Goal: Task Accomplishment & Management: Complete application form

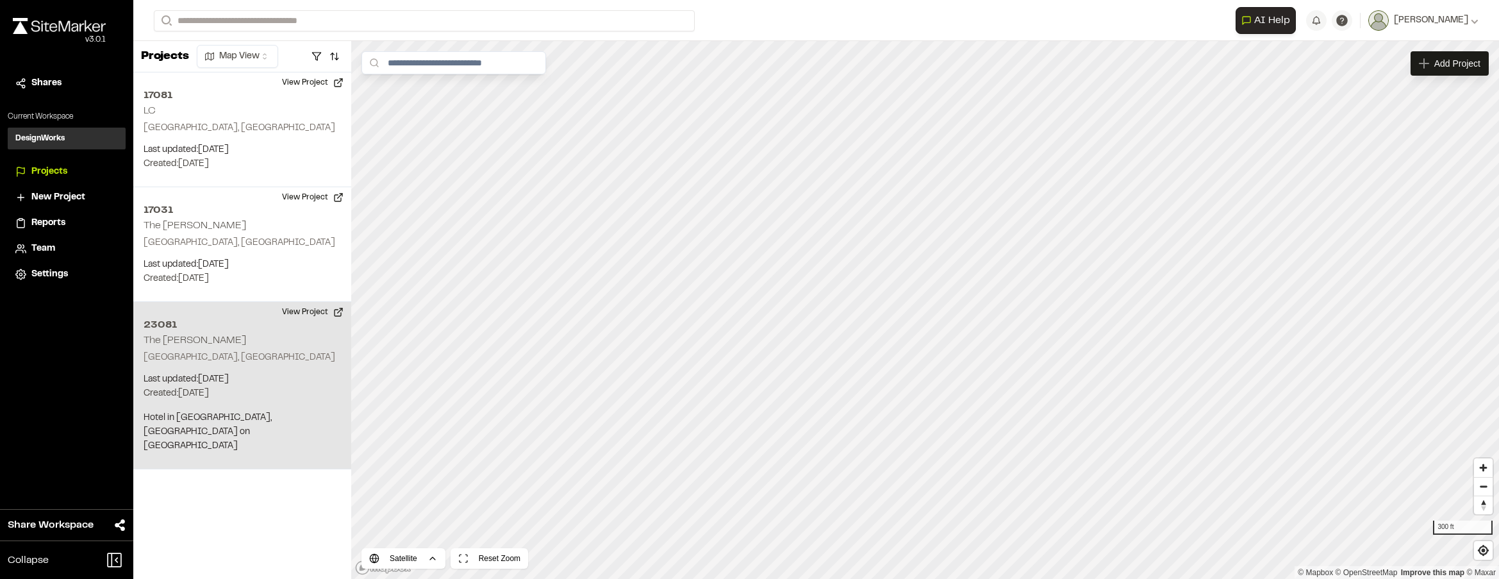
click at [261, 351] on p "Charleston, SC" at bounding box center [242, 358] width 197 height 14
click at [337, 313] on button "View Project" at bounding box center [312, 312] width 77 height 21
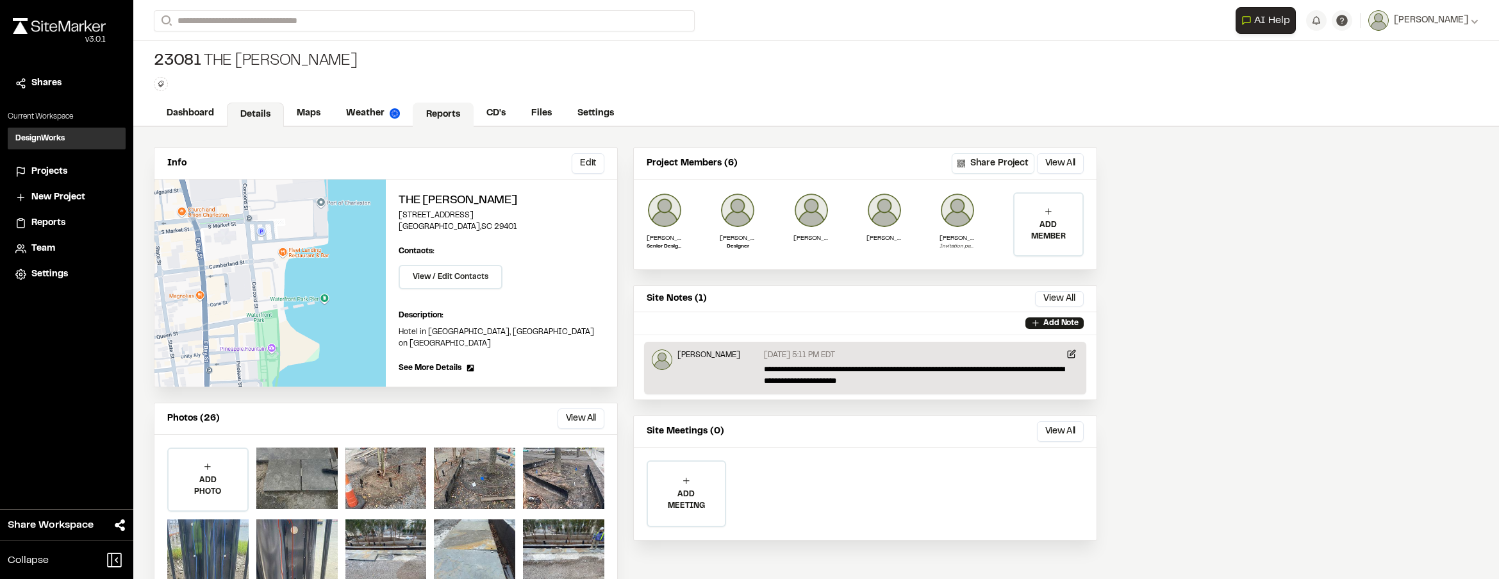
click at [415, 111] on link "Reports" at bounding box center [443, 115] width 61 height 24
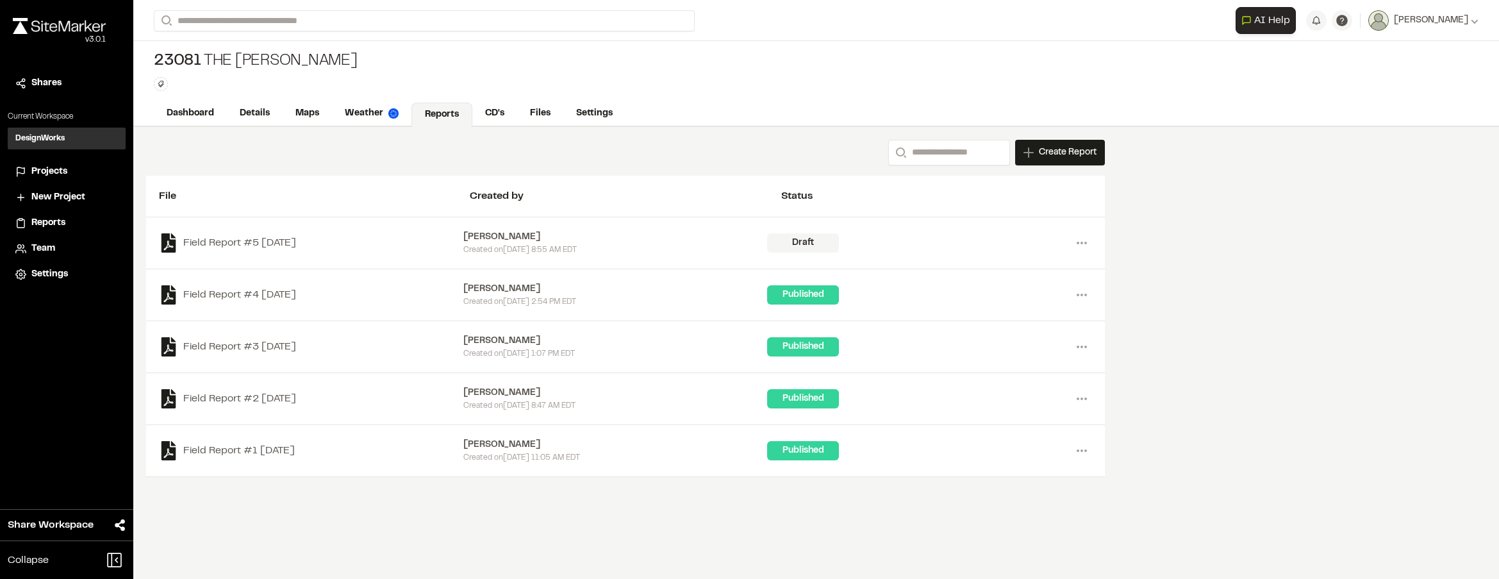
click at [793, 243] on div "Draft" at bounding box center [803, 242] width 72 height 19
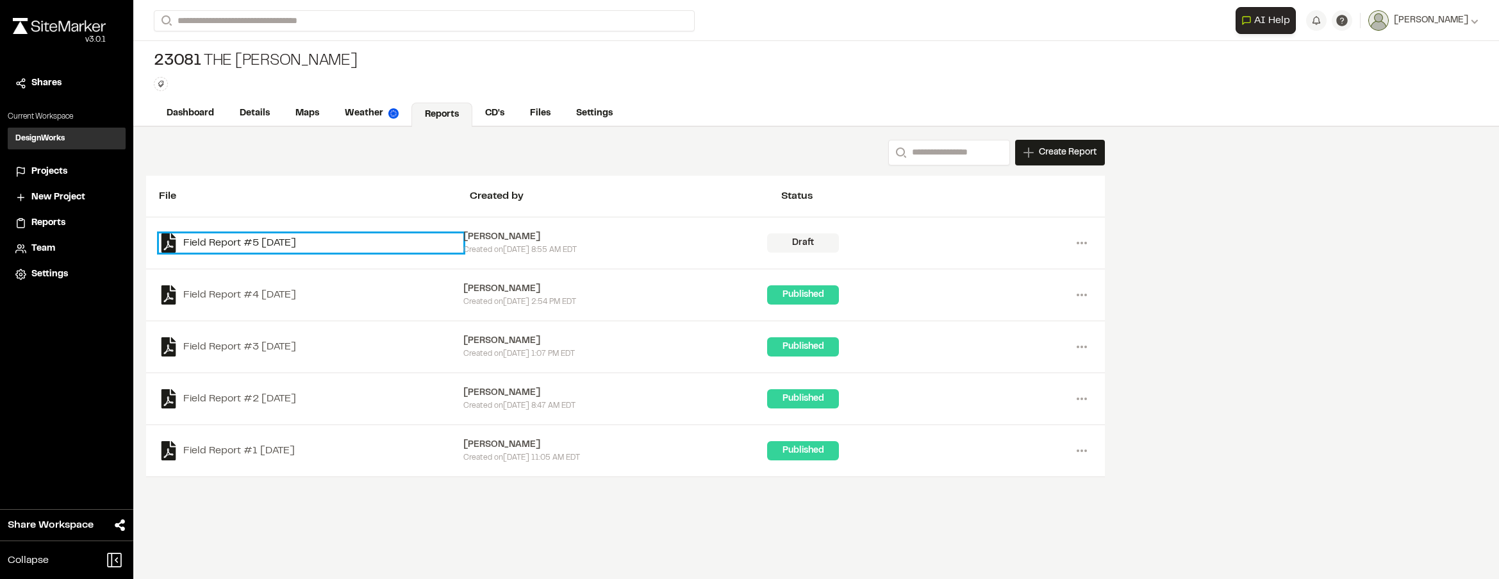
click at [230, 243] on link "Field Report #5 [DATE]" at bounding box center [311, 242] width 304 height 19
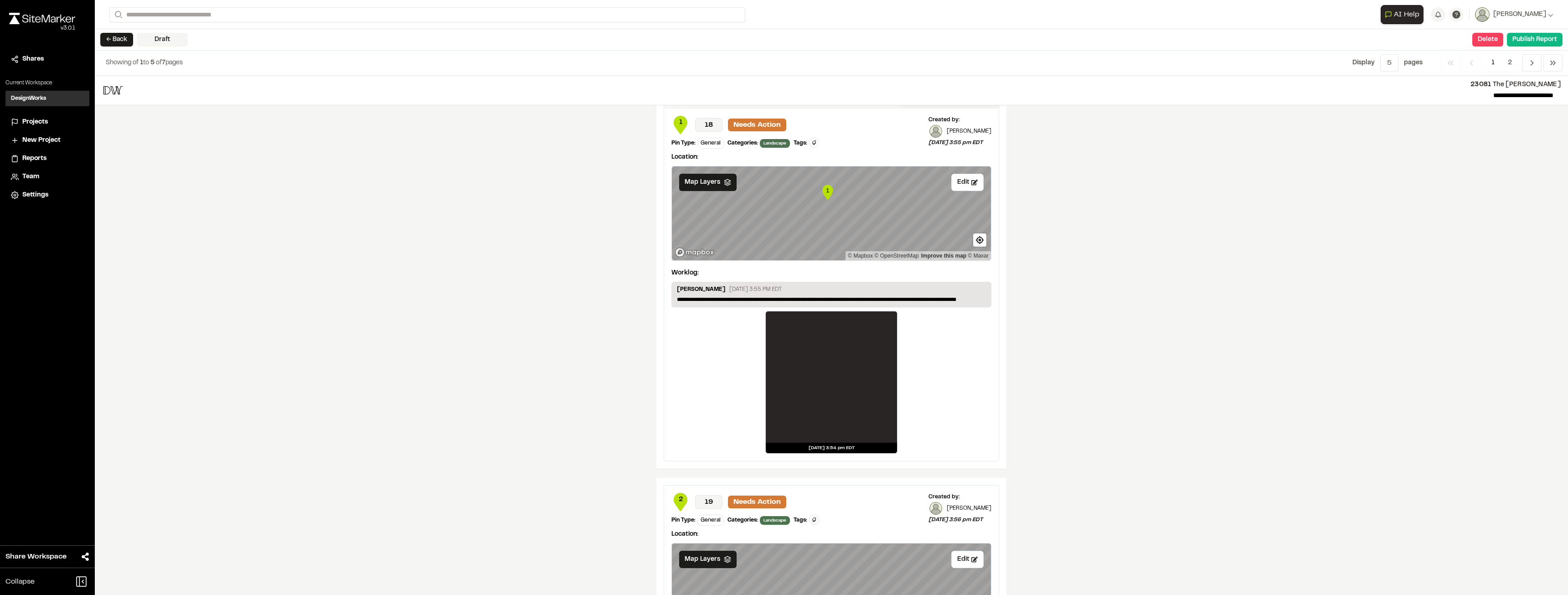
scroll to position [958, 0]
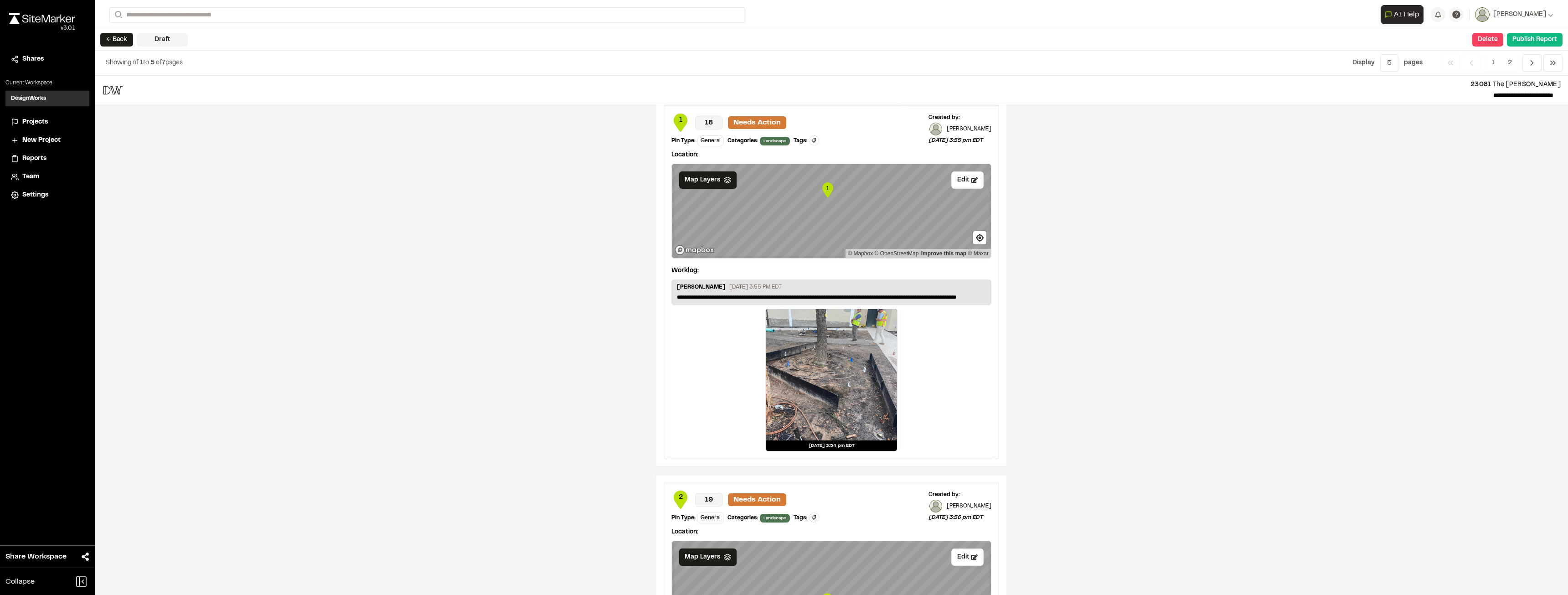
click at [842, 373] on div at bounding box center [832, 374] width 132 height 132
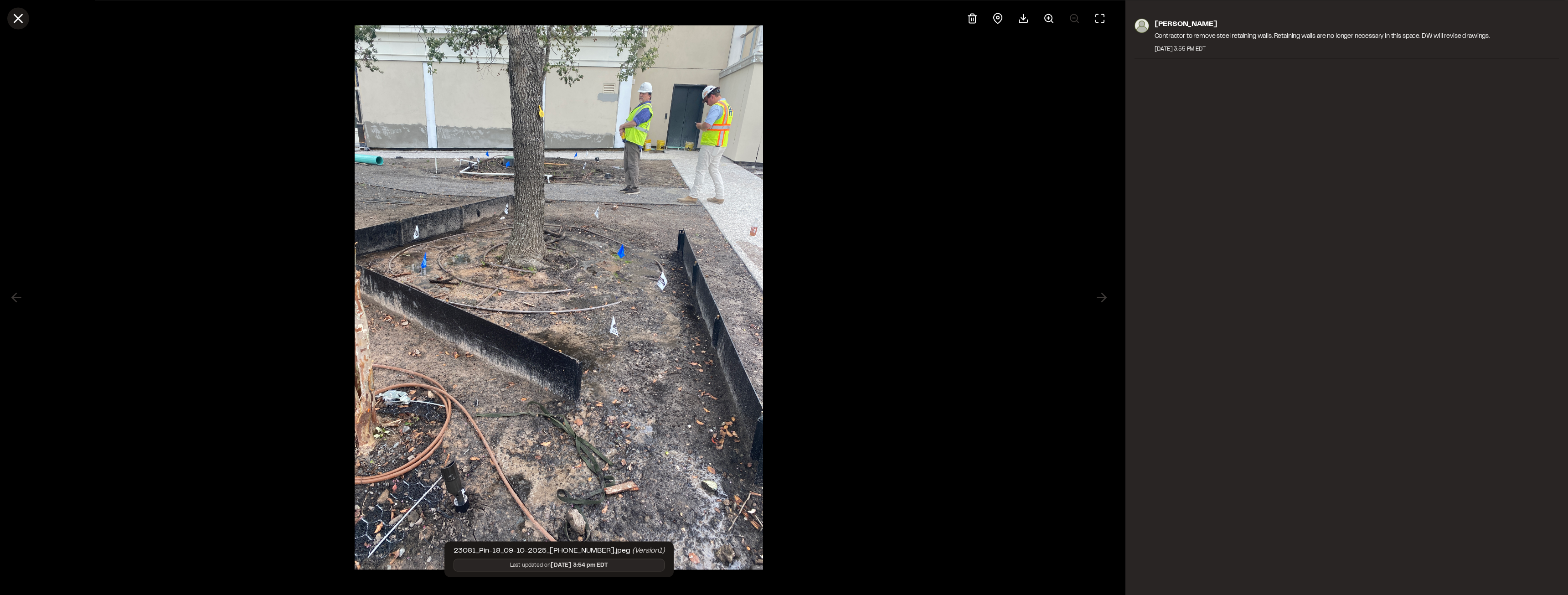
click at [16, 14] on icon at bounding box center [18, 19] width 16 height 16
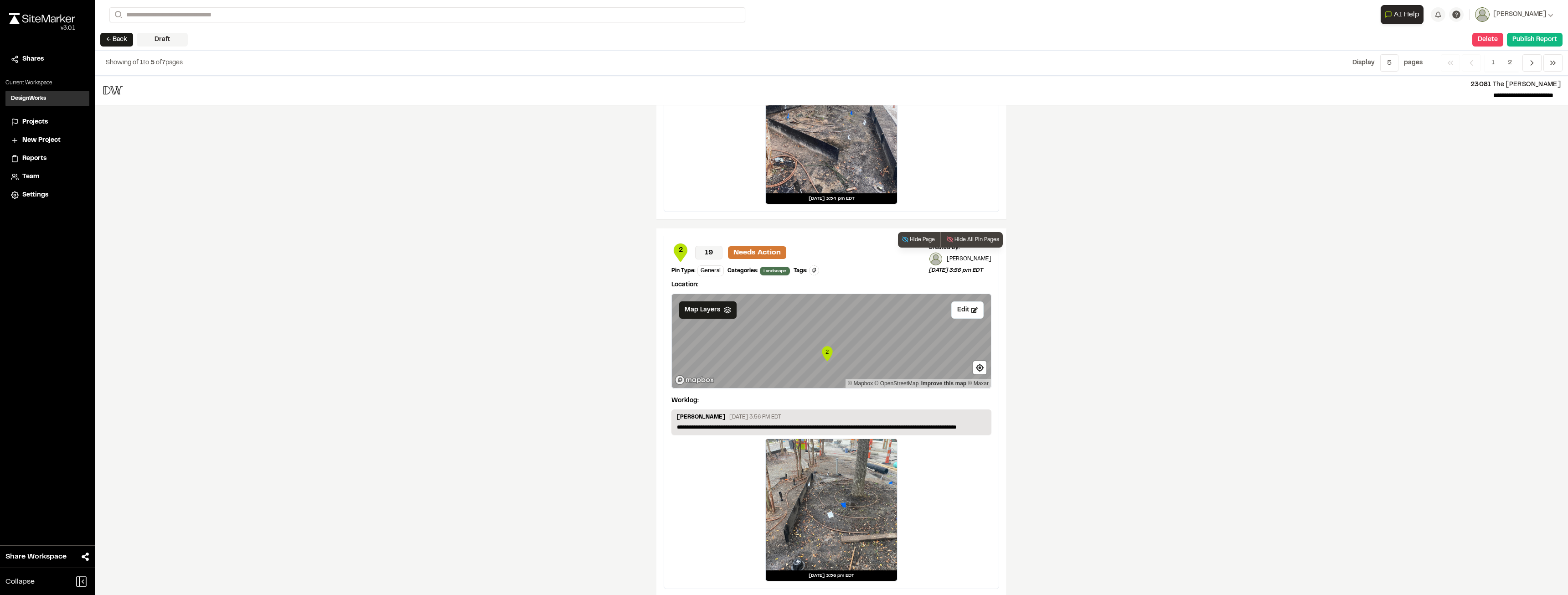
scroll to position [1216, 0]
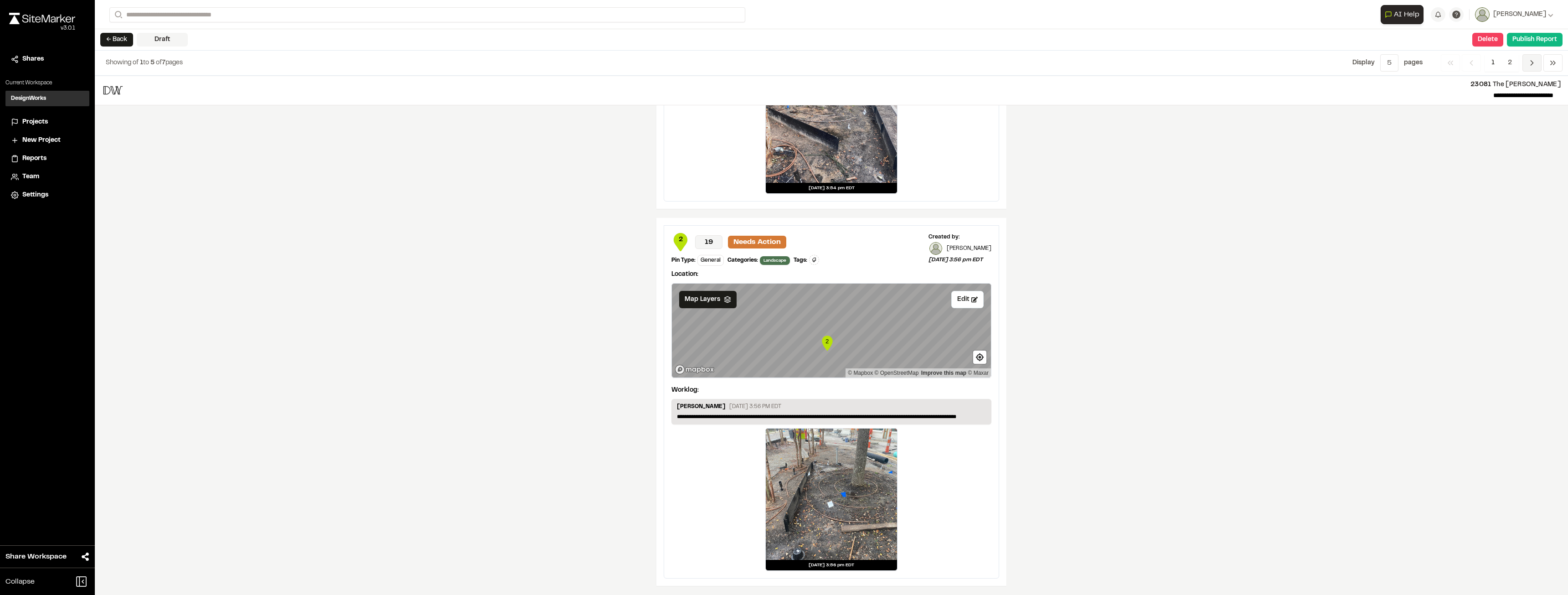
click at [1066, 65] on icon "Navigation" at bounding box center [1532, 63] width 9 height 9
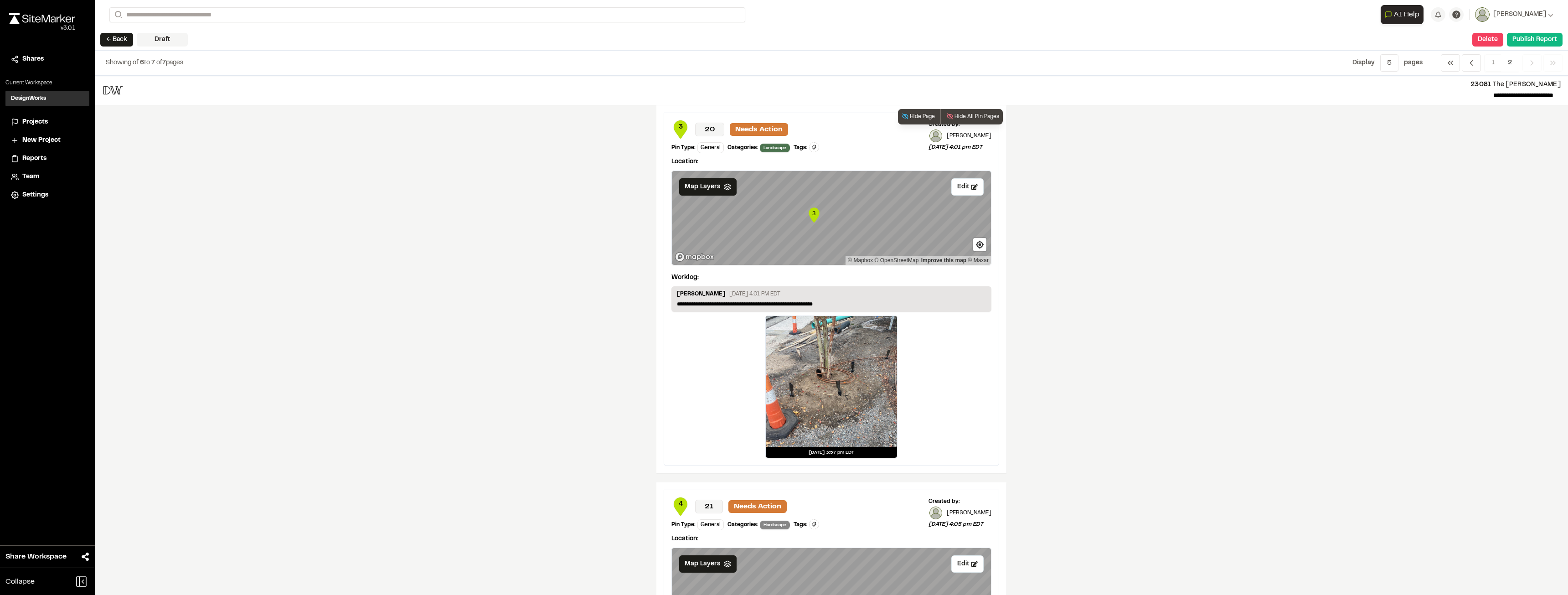
click at [855, 381] on div at bounding box center [832, 381] width 132 height 132
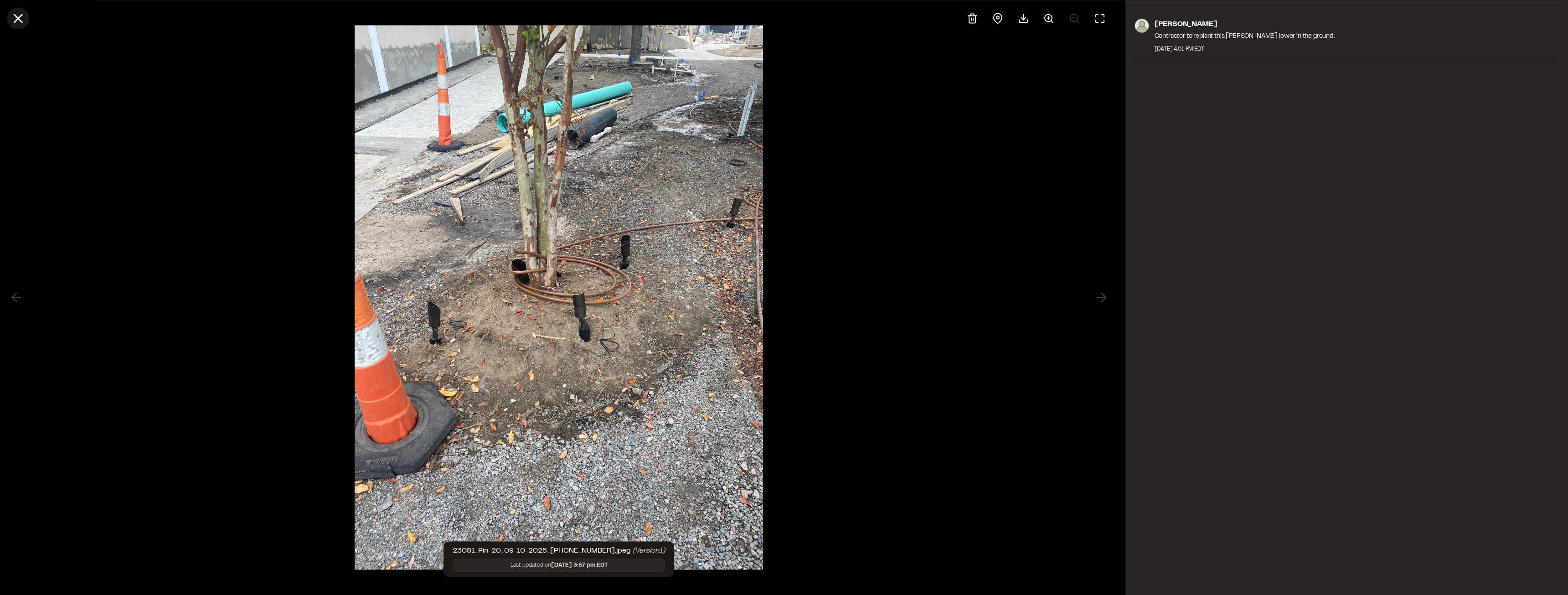
click at [15, 20] on icon at bounding box center [18, 19] width 16 height 16
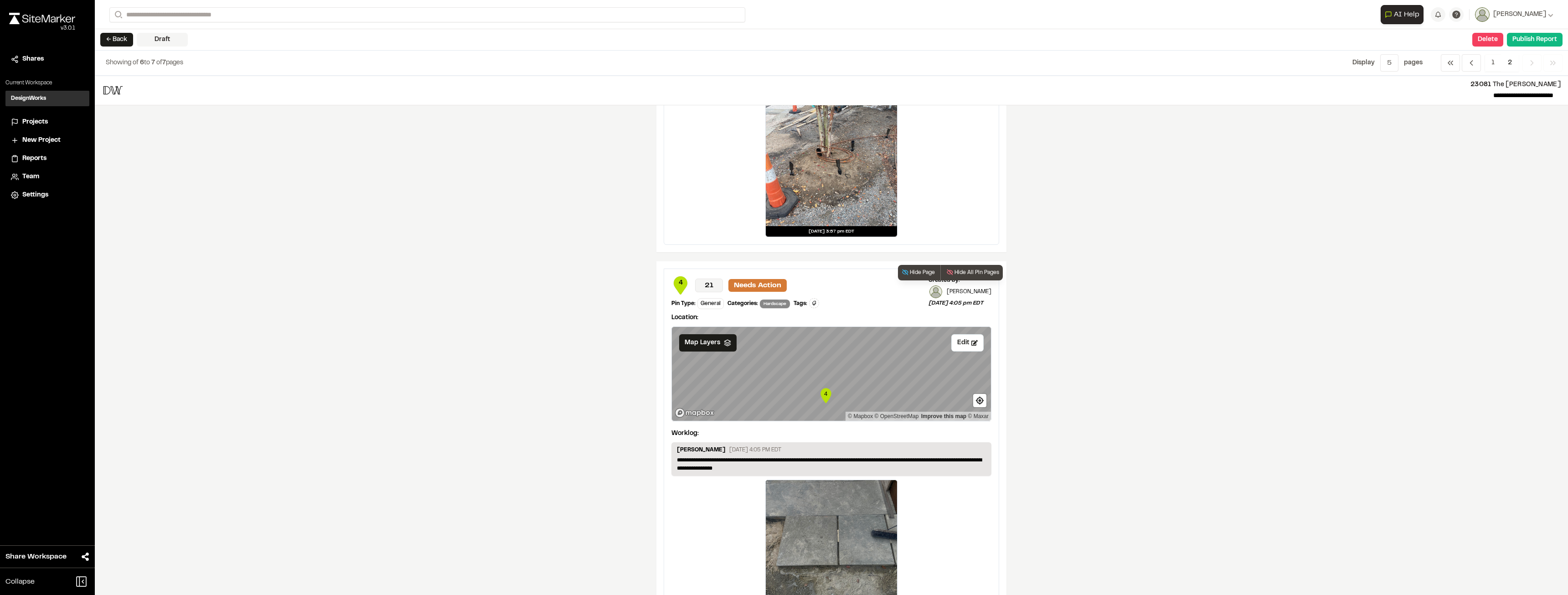
scroll to position [273, 0]
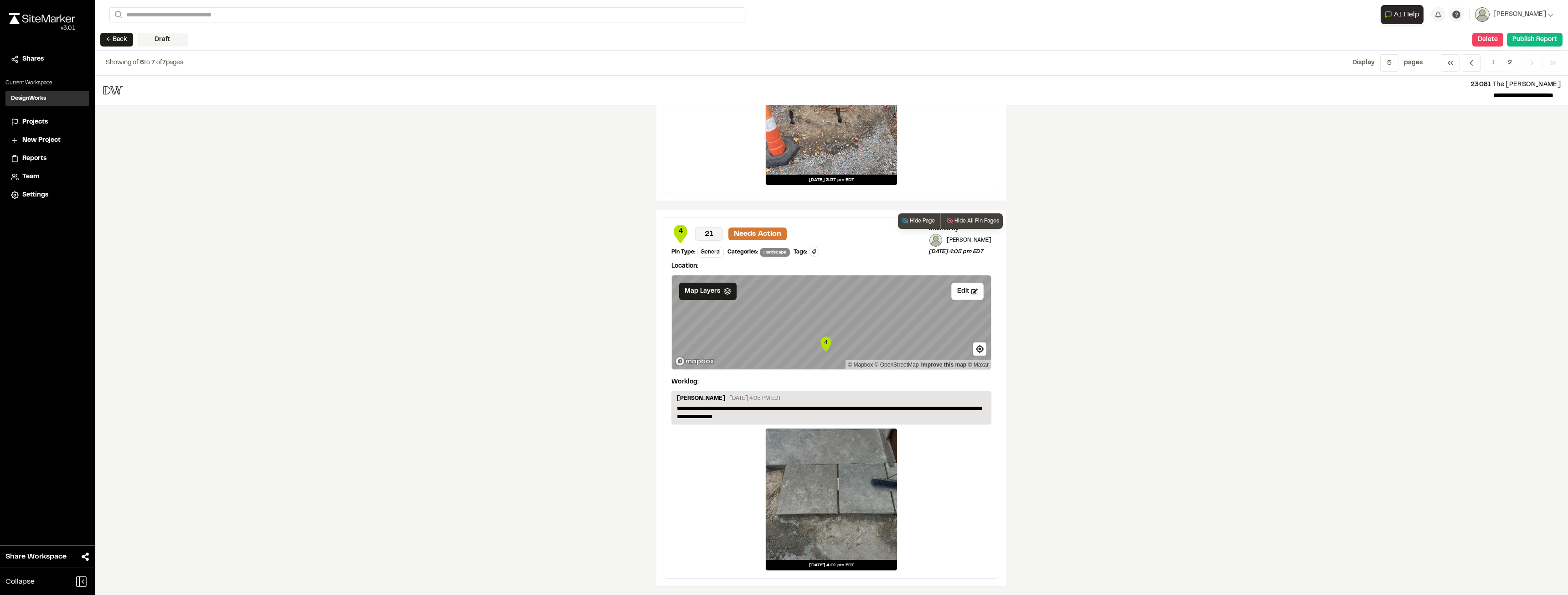
click at [801, 411] on div at bounding box center [832, 494] width 132 height 132
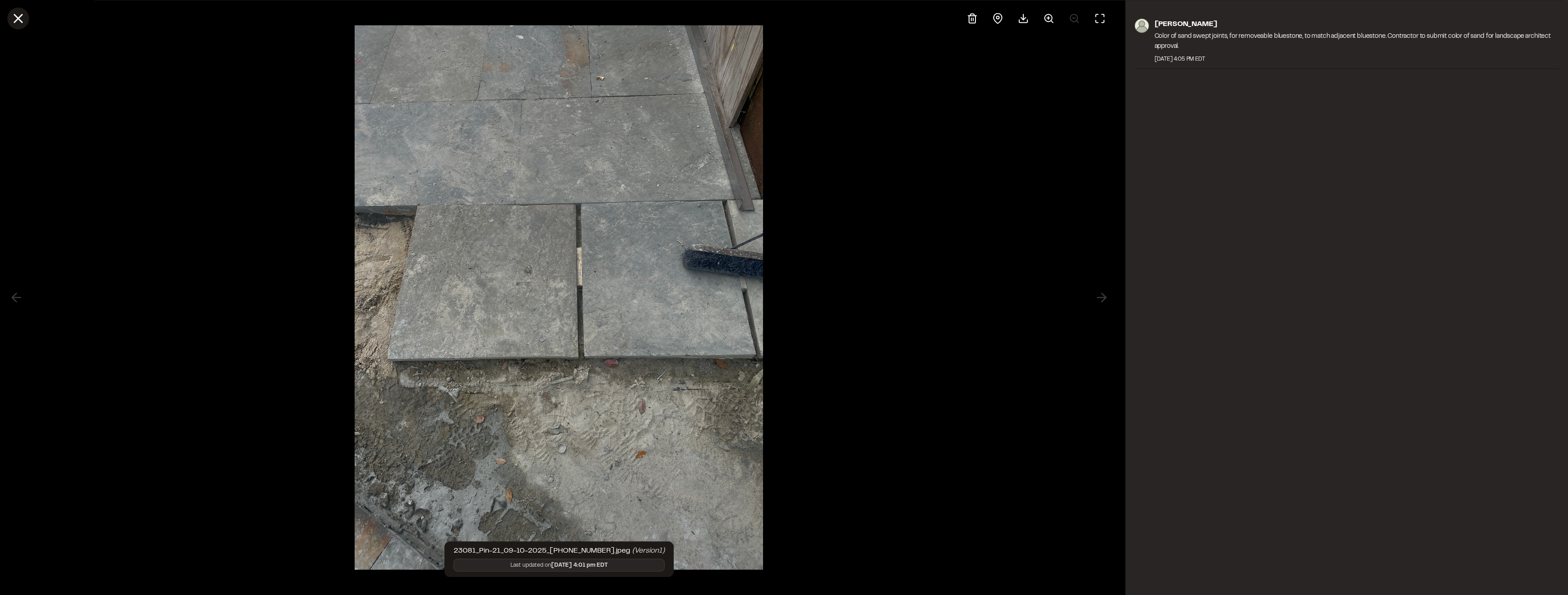
click at [19, 20] on line at bounding box center [18, 19] width 8 height 8
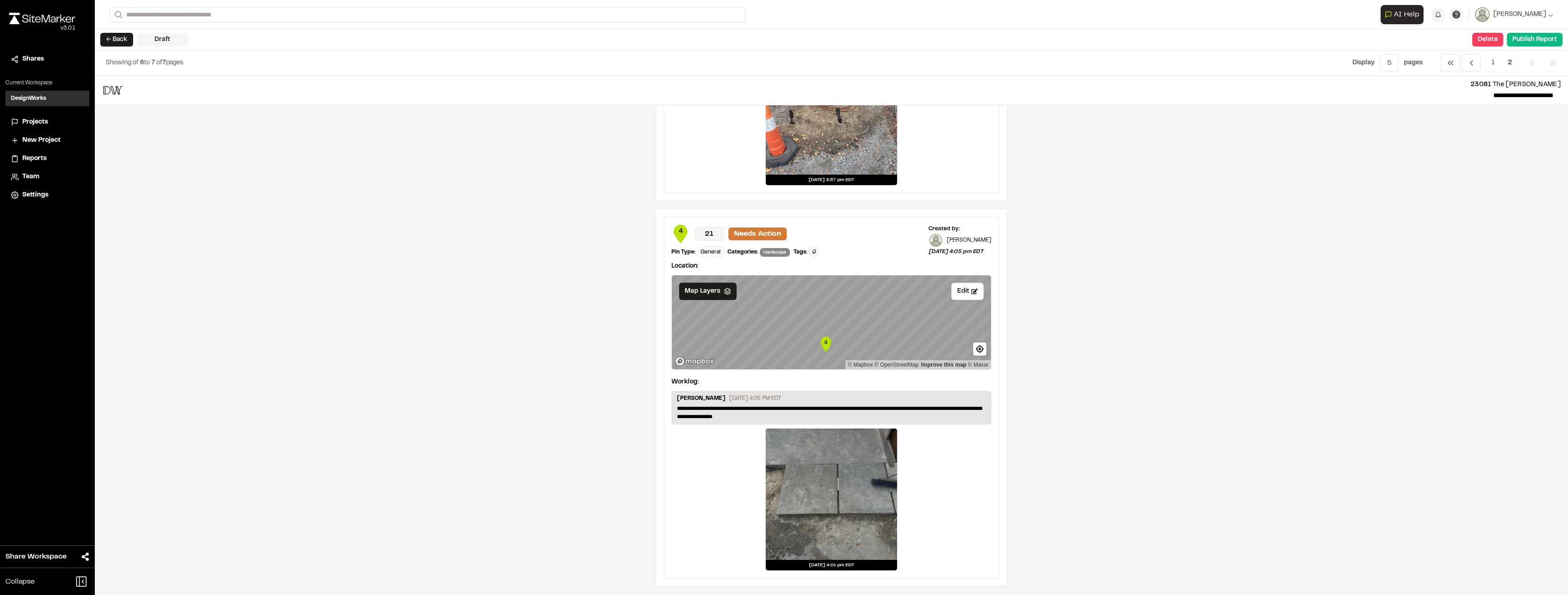
click at [1066, 304] on div "**********" at bounding box center [831, 335] width 1473 height 520
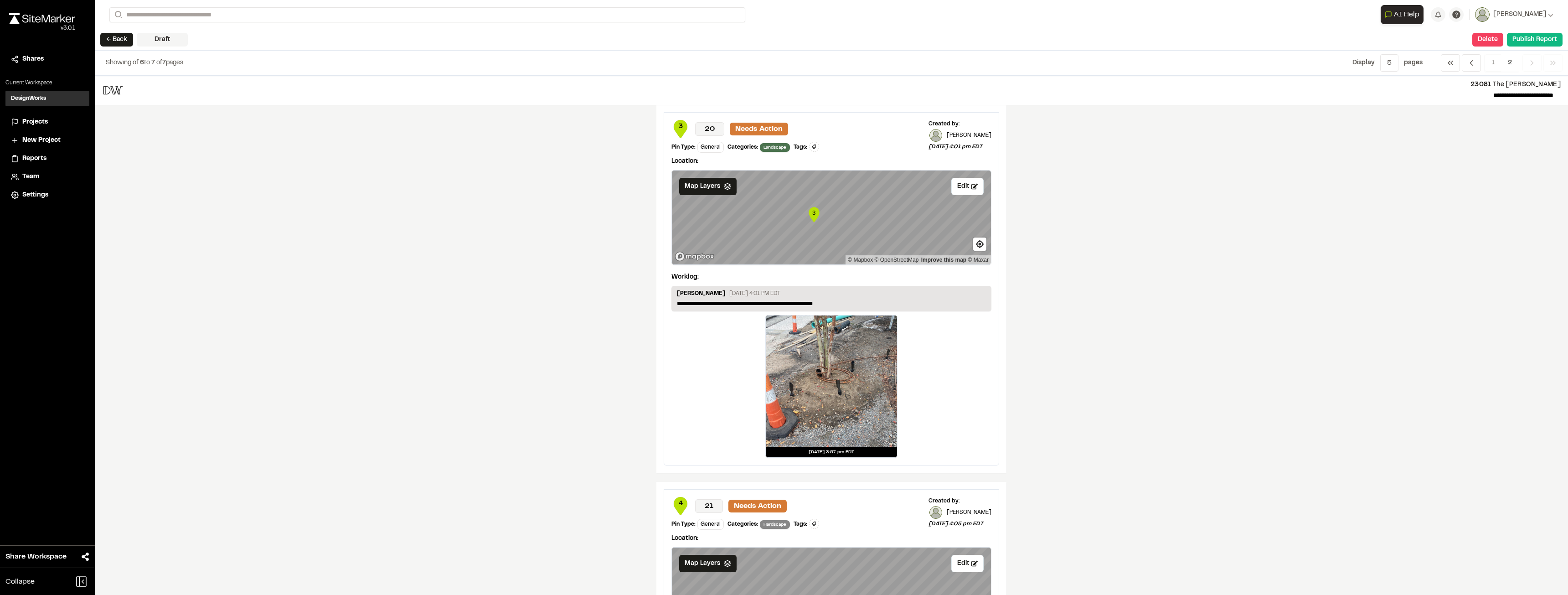
scroll to position [0, 0]
click at [1066, 70] on span "Previous" at bounding box center [1471, 63] width 19 height 17
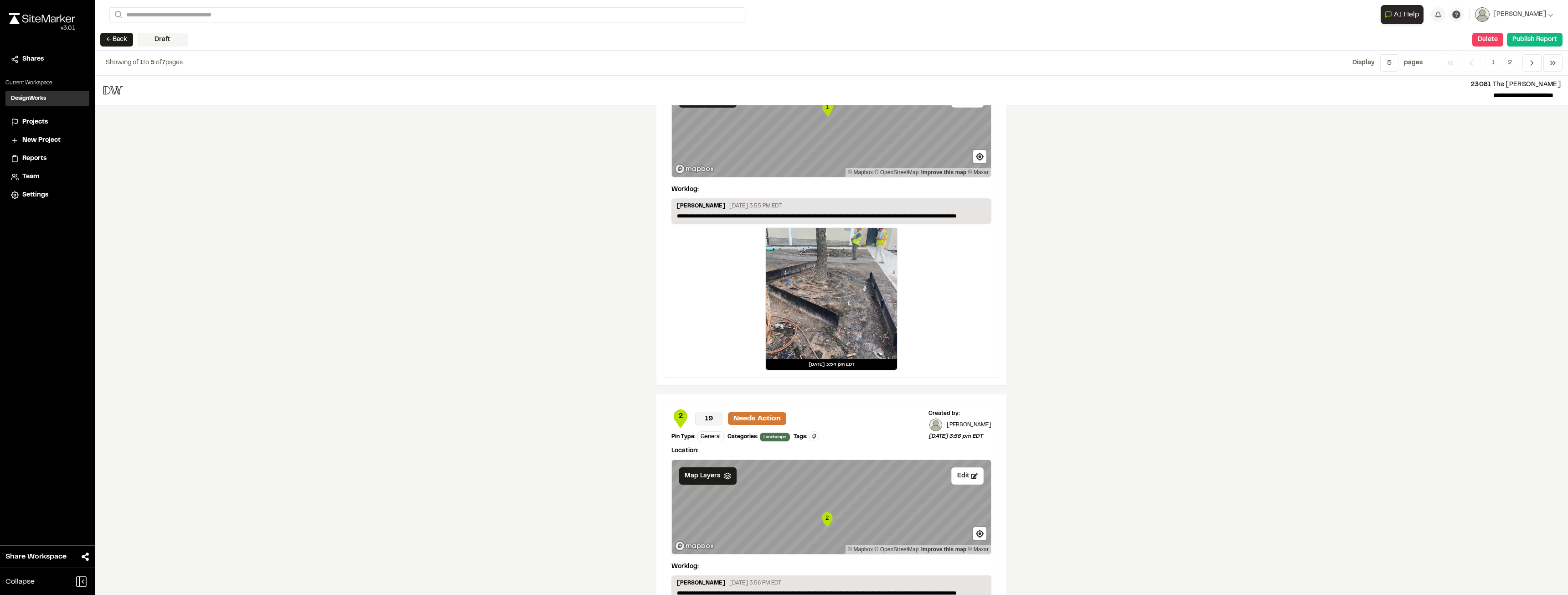
scroll to position [1049, 0]
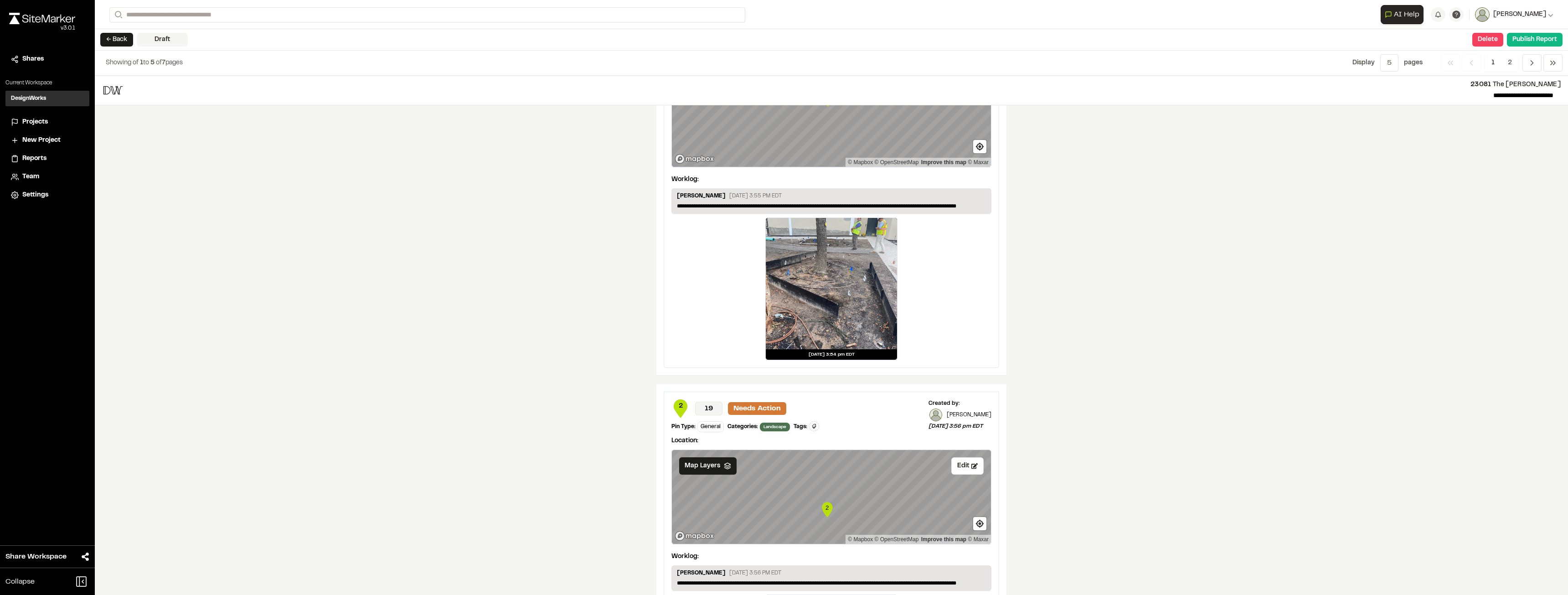
drag, startPoint x: 1515, startPoint y: 162, endPoint x: 1537, endPoint y: 21, distance: 142.7
click at [1066, 137] on div "**********" at bounding box center [831, 335] width 1473 height 520
click at [1066, 35] on button "Publish Report" at bounding box center [1535, 39] width 55 height 14
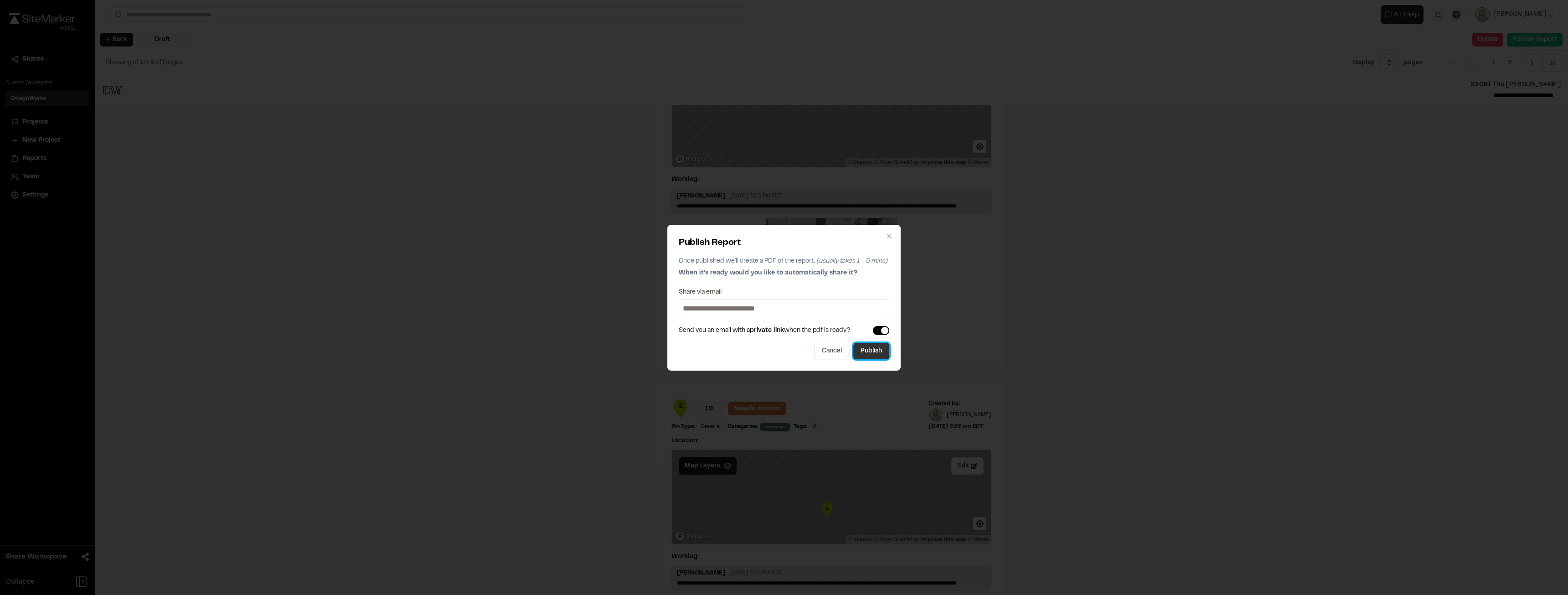
click at [868, 355] on button "Publish" at bounding box center [872, 351] width 36 height 16
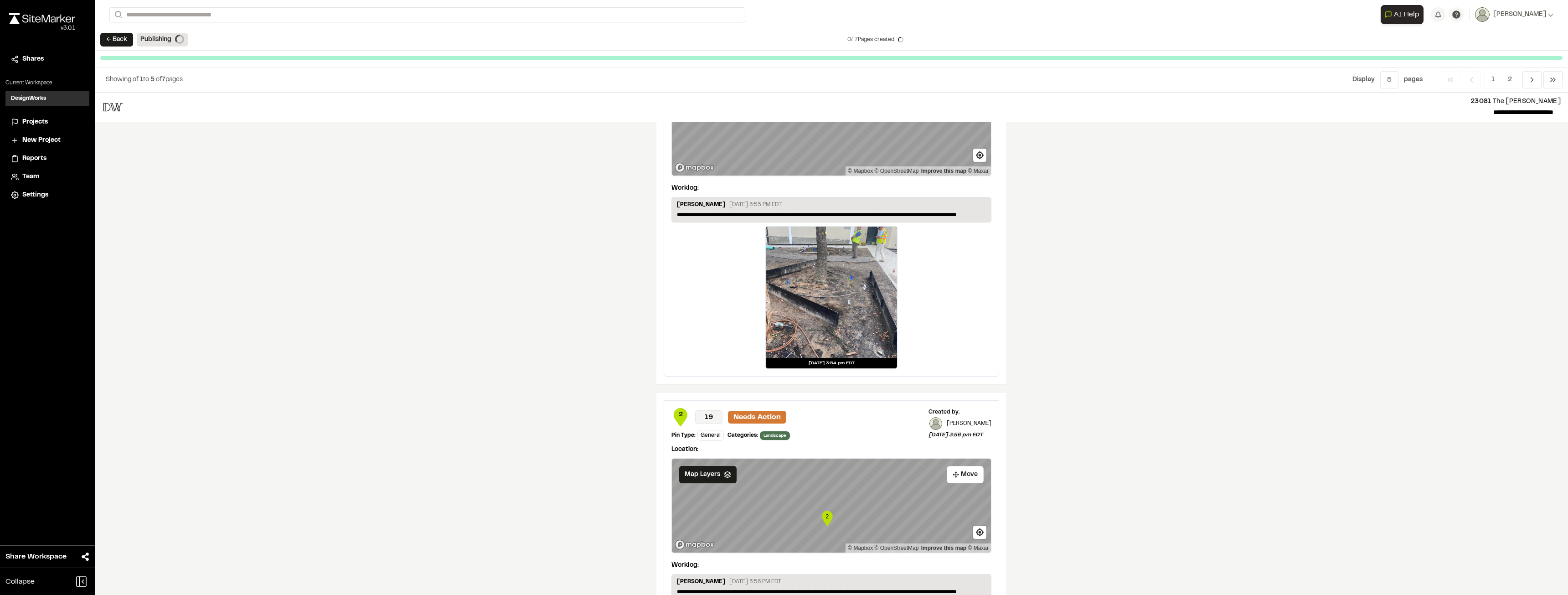
scroll to position [1041, 0]
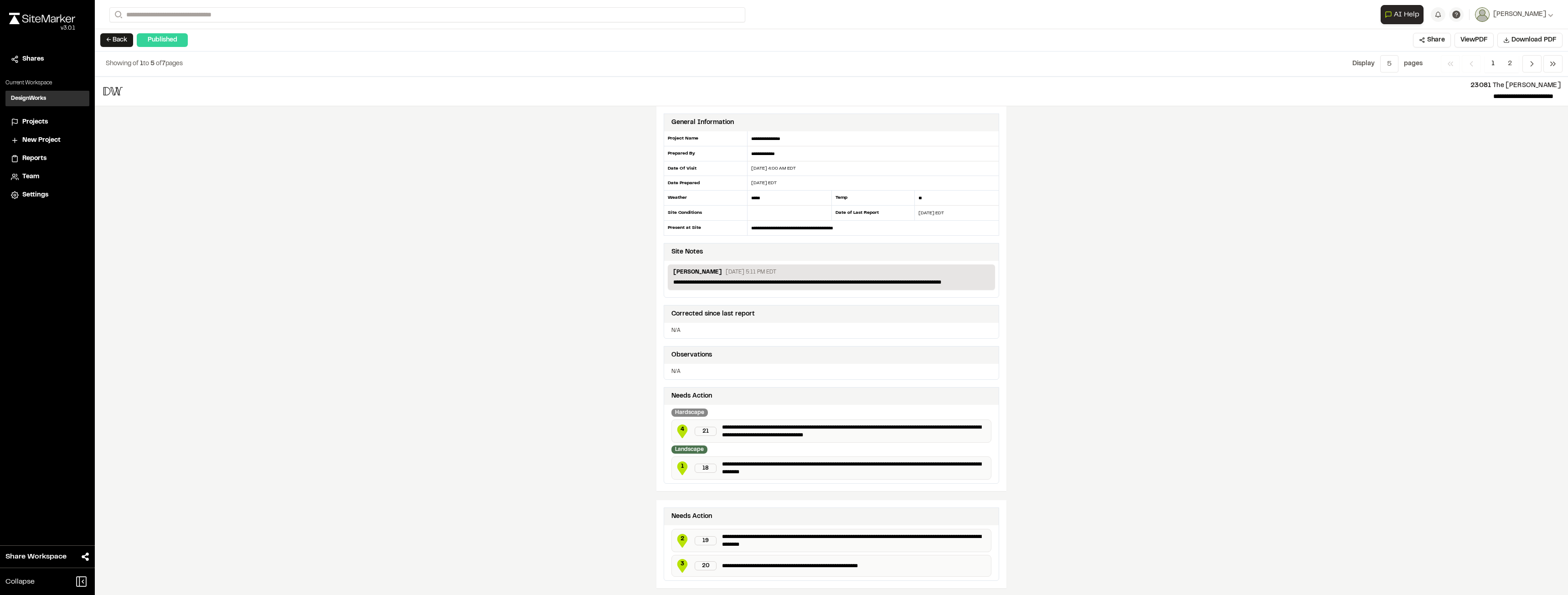
drag, startPoint x: 1284, startPoint y: 139, endPoint x: 1288, endPoint y: 132, distance: 8.1
click at [1066, 135] on div "**********" at bounding box center [831, 336] width 1473 height 519
click at [1066, 41] on span "Download PDF" at bounding box center [1534, 40] width 45 height 10
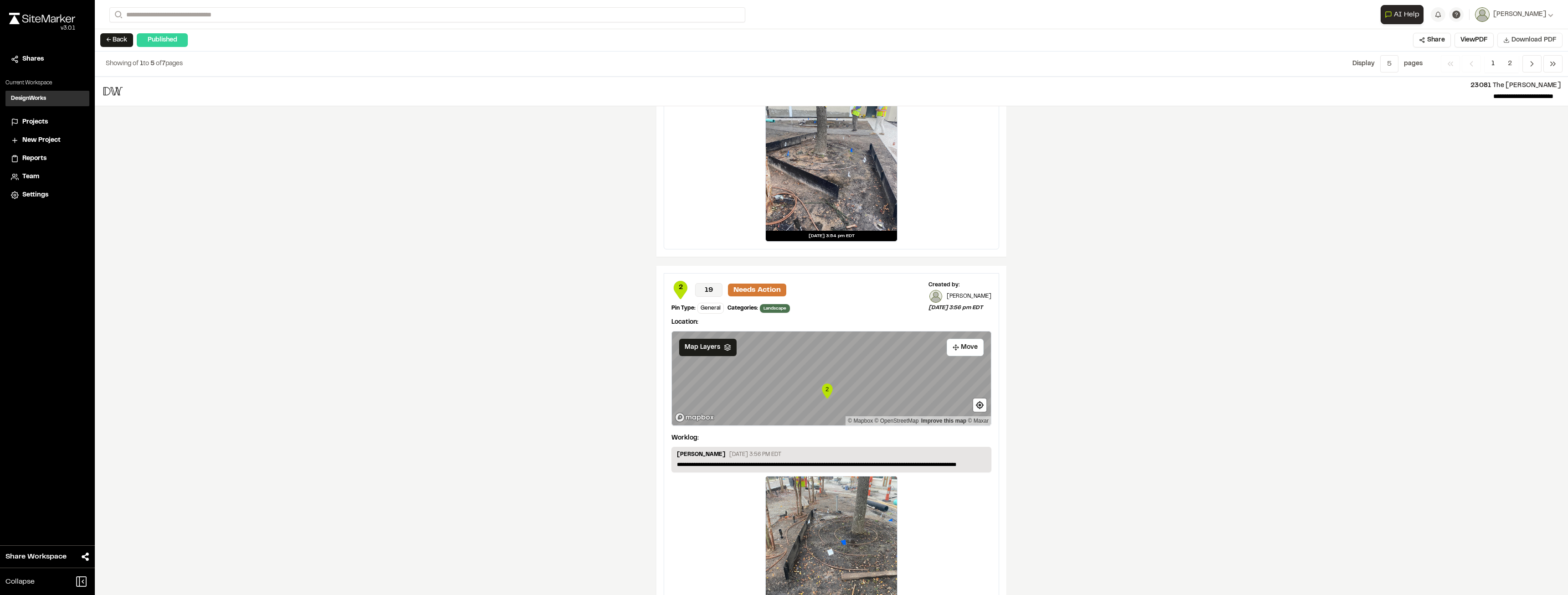
scroll to position [1208, 0]
